Goal: Information Seeking & Learning: Learn about a topic

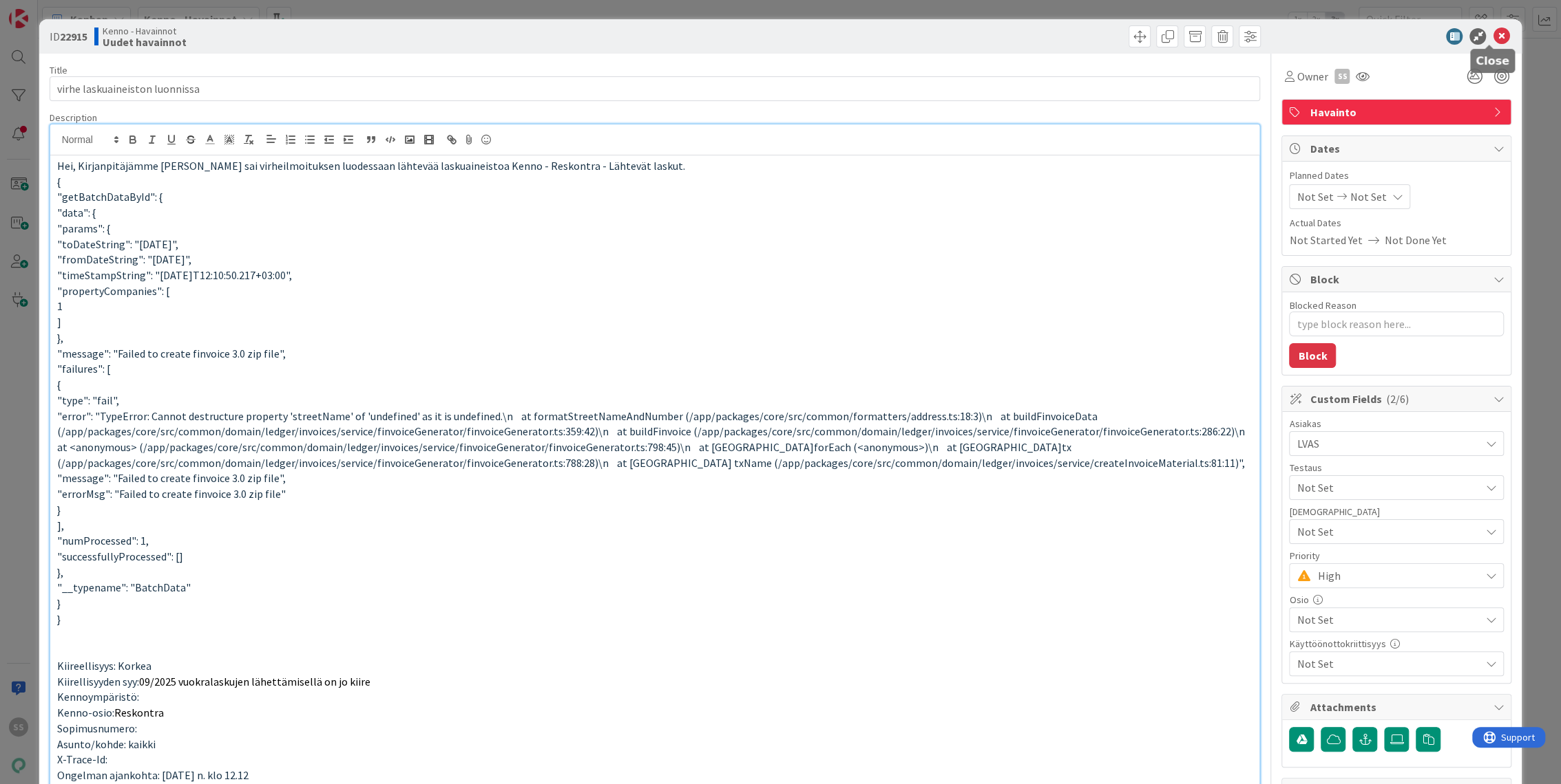
click at [1493, 36] on icon at bounding box center [1501, 36] width 17 height 17
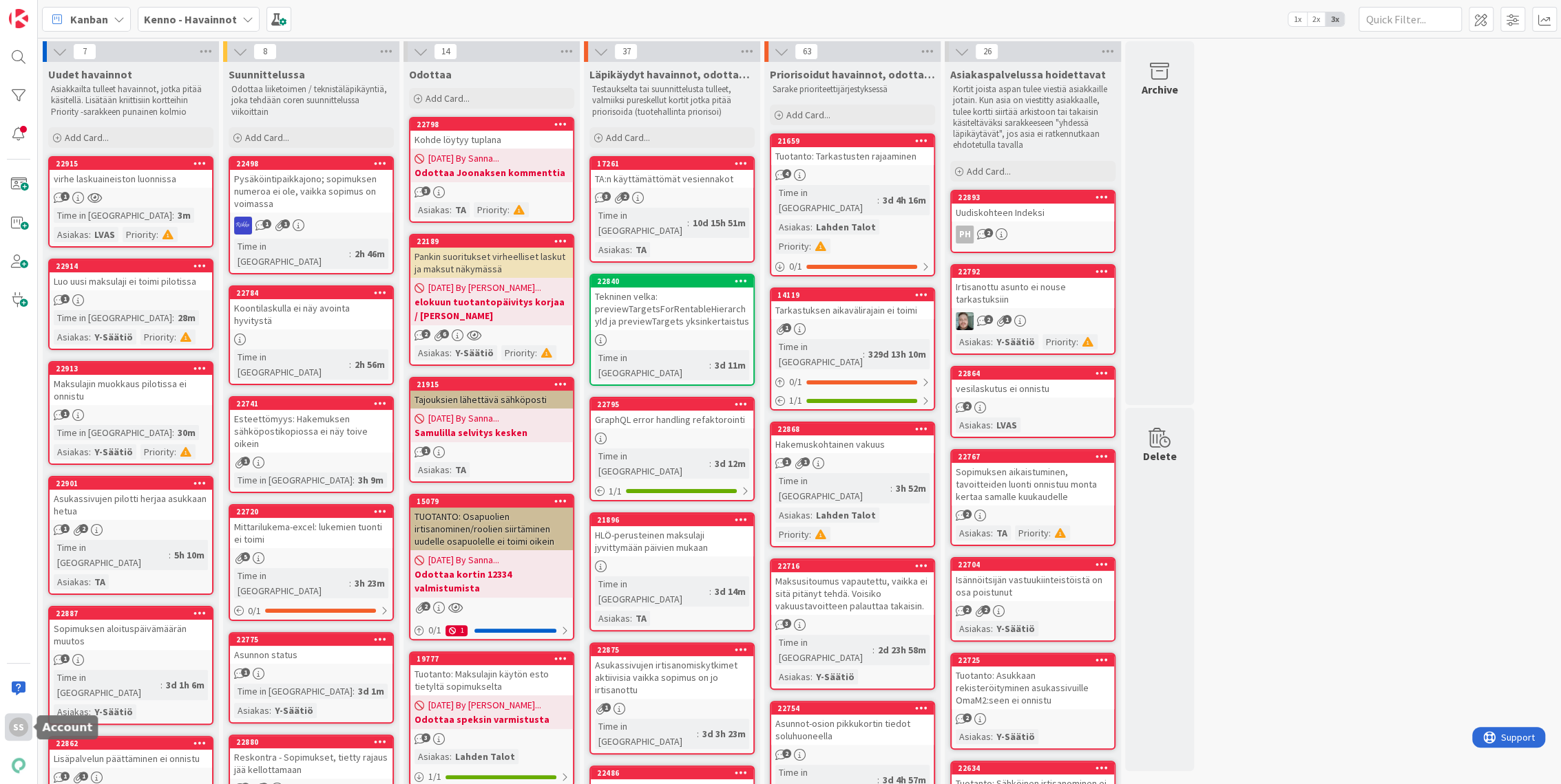
click at [18, 730] on div "SS" at bounding box center [18, 727] width 19 height 19
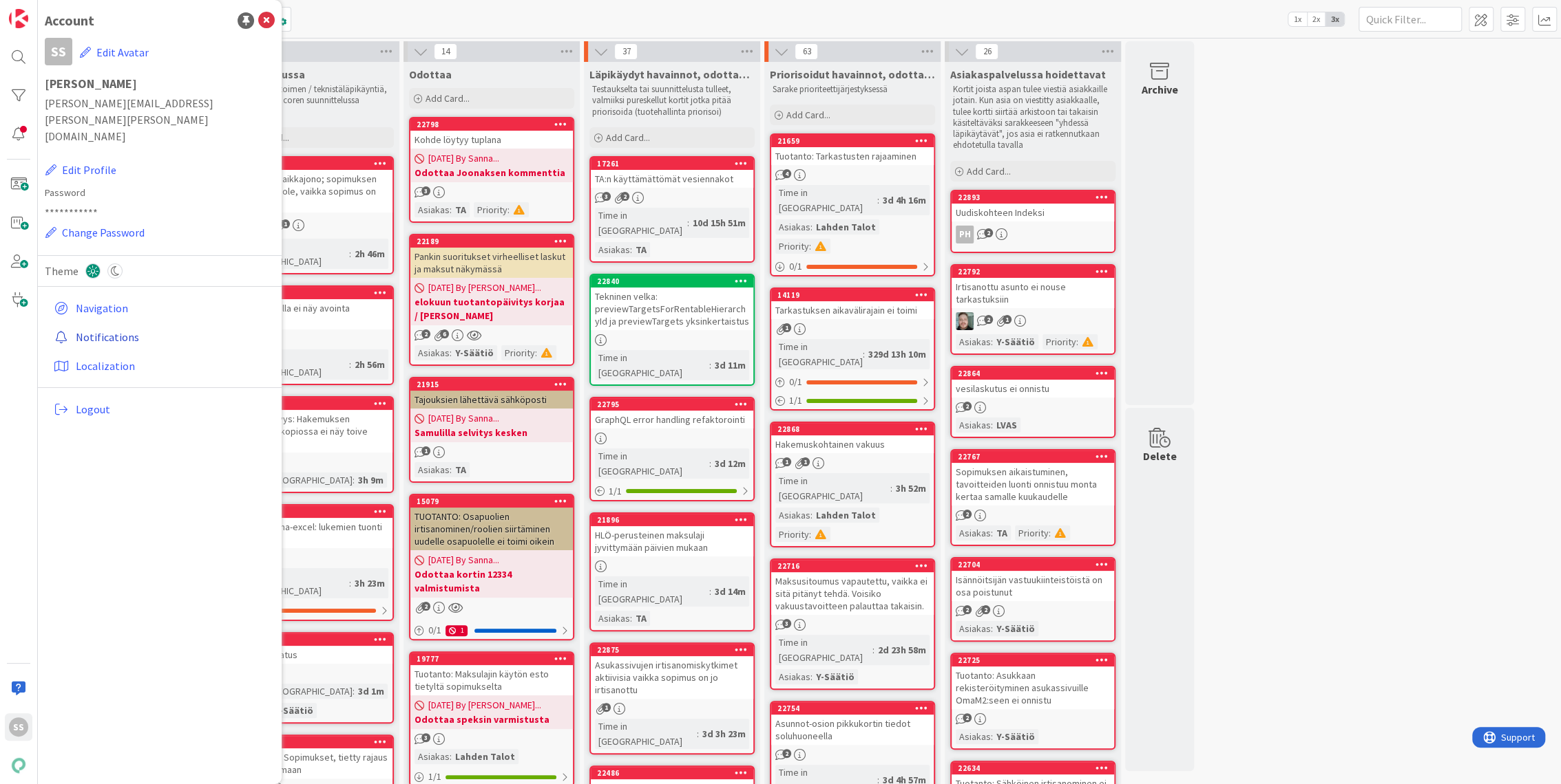
click at [131, 325] on link "Notifications" at bounding box center [161, 337] width 227 height 24
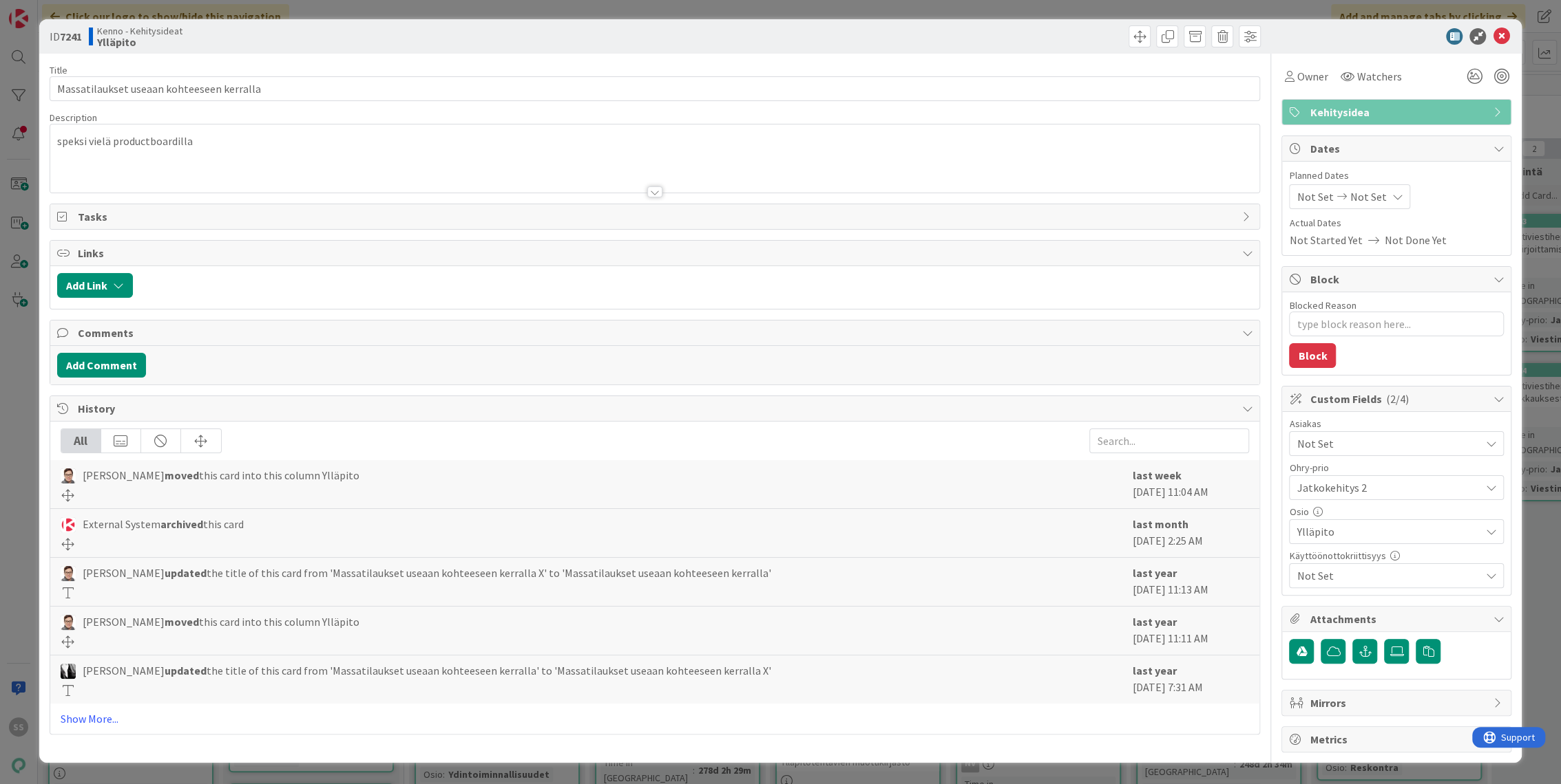
type textarea "x"
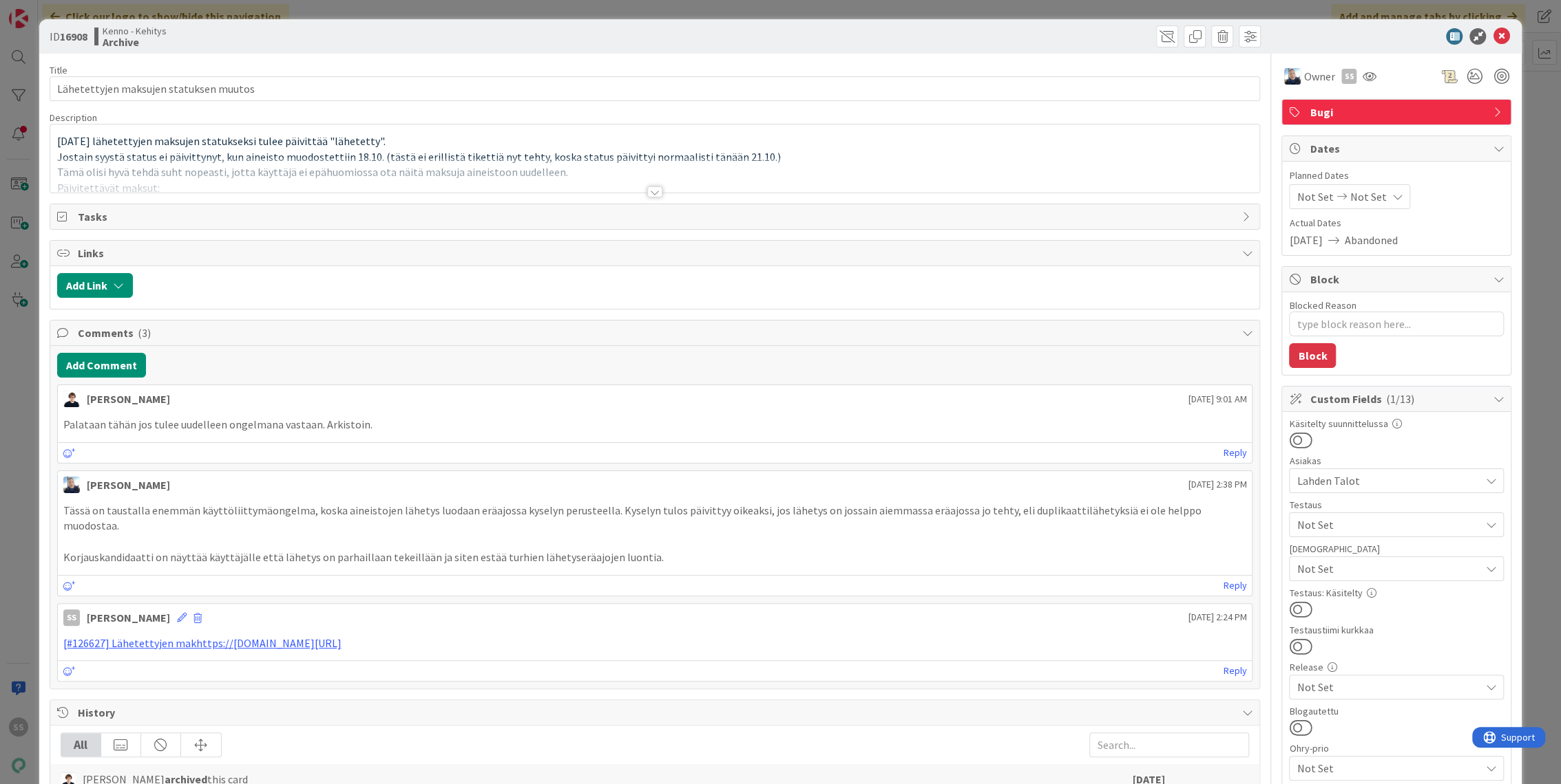
type textarea "x"
click at [341, 636] on link "[#126627] Lähetettyjen makhttps://pandia-help.freshdesk.com/a/tickets/126627" at bounding box center [202, 643] width 278 height 14
